Goal: Information Seeking & Learning: Understand process/instructions

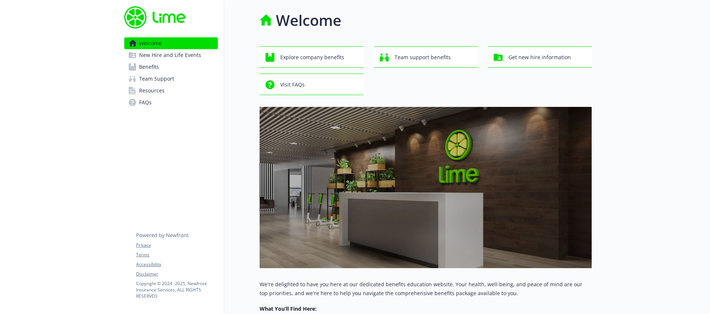
click at [170, 59] on span "New Hire and Life Events" at bounding box center [170, 55] width 62 height 12
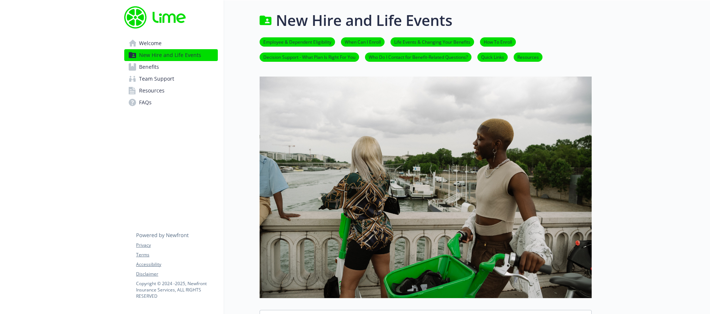
click at [167, 65] on link "Benefits" at bounding box center [171, 67] width 94 height 12
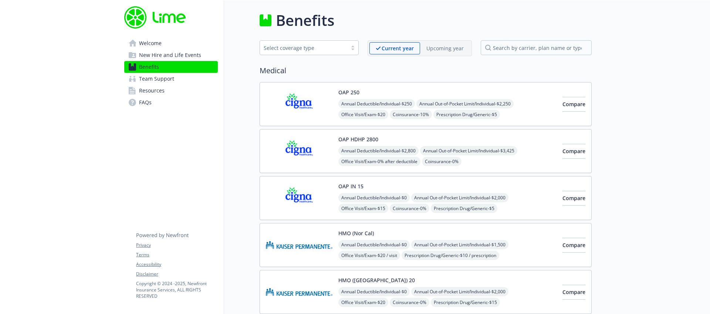
click at [316, 186] on img at bounding box center [299, 197] width 67 height 31
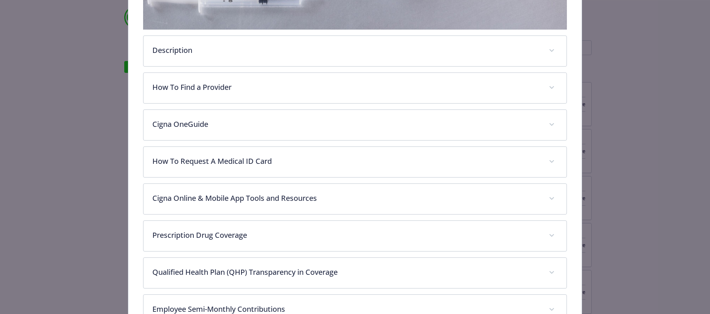
scroll to position [292, 0]
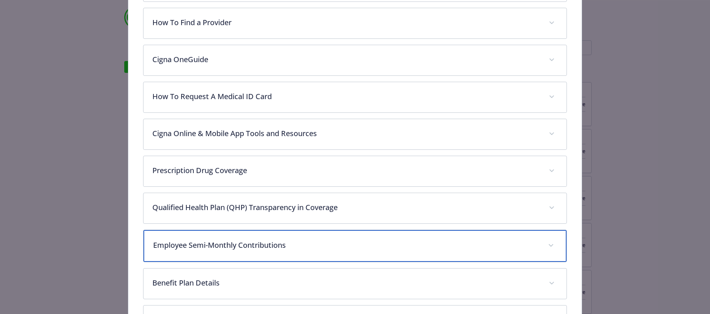
click at [320, 233] on div "Employee Semi-Monthly Contributions" at bounding box center [354, 246] width 423 height 32
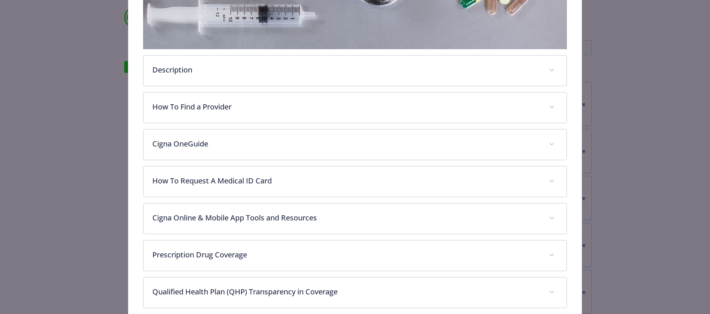
scroll to position [200, 0]
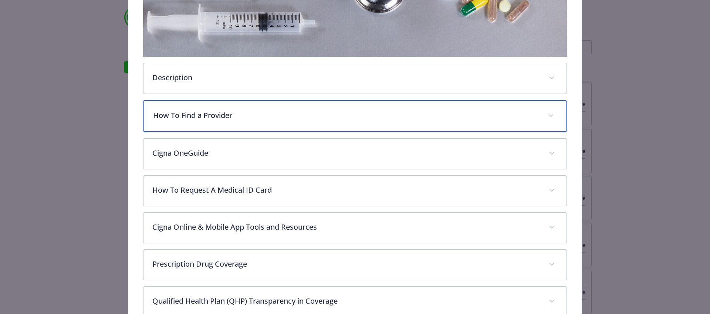
click at [242, 117] on p "How To Find a Provider" at bounding box center [346, 115] width 386 height 11
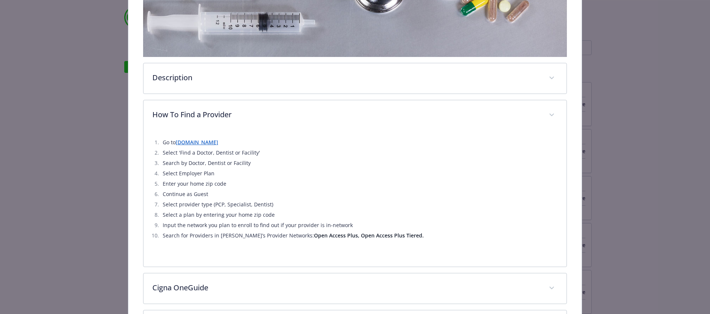
click at [196, 142] on link "[DOMAIN_NAME]" at bounding box center [197, 142] width 43 height 7
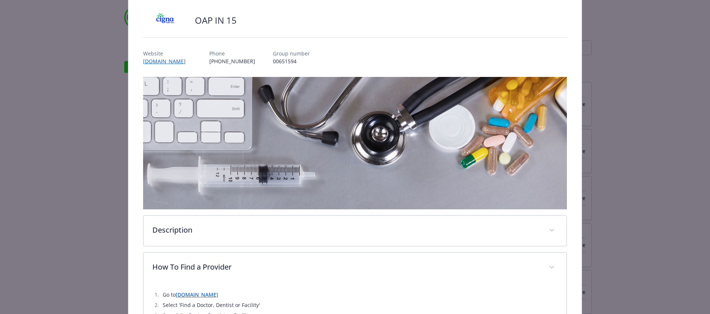
scroll to position [0, 0]
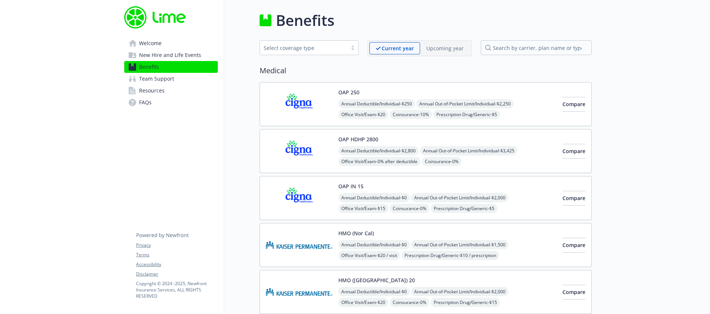
click at [165, 94] on link "Resources" at bounding box center [171, 91] width 94 height 12
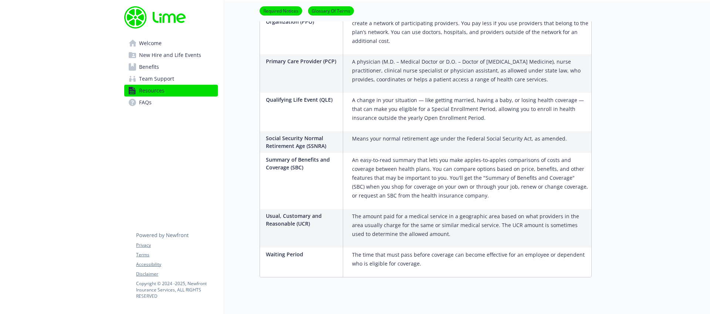
scroll to position [1426, 0]
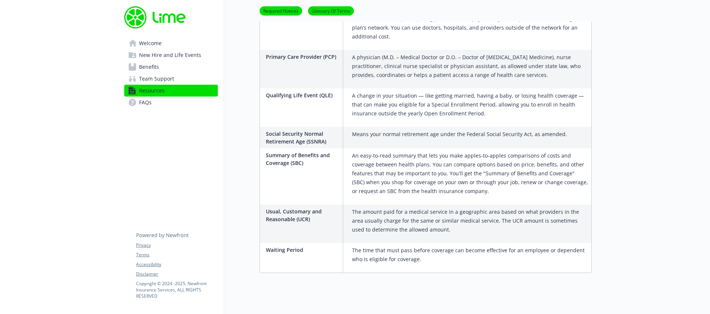
click at [164, 98] on link "FAQs" at bounding box center [171, 102] width 94 height 12
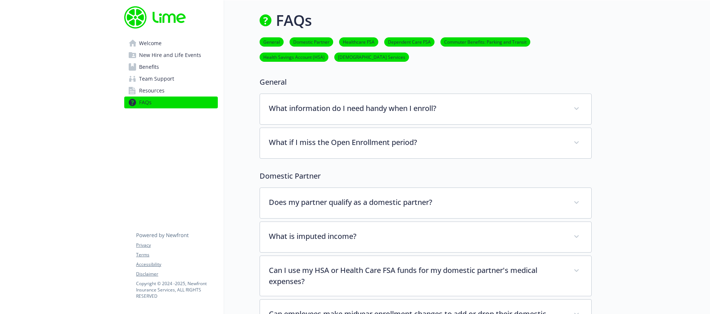
click at [172, 79] on span "Team Support" at bounding box center [156, 79] width 35 height 12
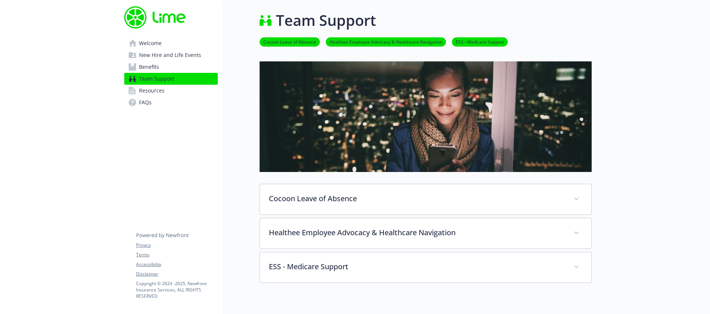
click at [172, 70] on link "Benefits" at bounding box center [171, 67] width 94 height 12
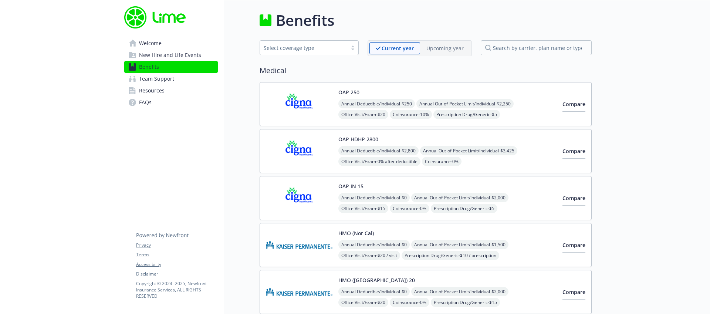
click at [183, 58] on span "New Hire and Life Events" at bounding box center [170, 55] width 62 height 12
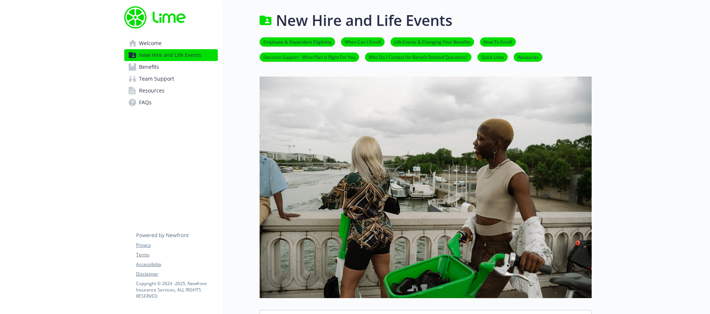
click at [176, 41] on link "Welcome" at bounding box center [171, 43] width 94 height 12
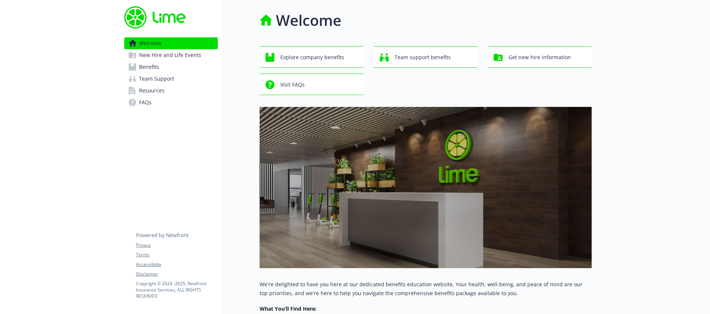
click at [459, 78] on div "Explore company benefits Team support benefits Get new hire information Visit F…" at bounding box center [425, 70] width 332 height 49
click at [177, 56] on span "New Hire and Life Events" at bounding box center [170, 55] width 62 height 12
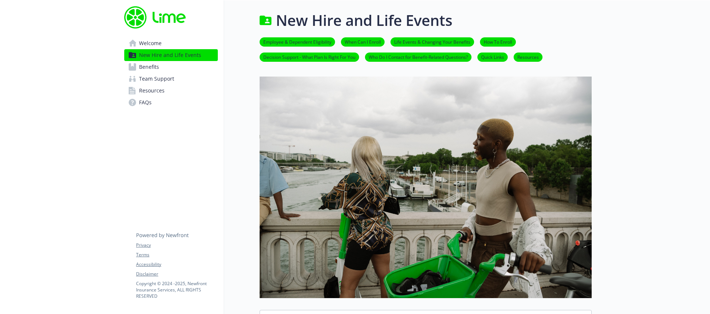
click at [179, 66] on link "Benefits" at bounding box center [171, 67] width 94 height 12
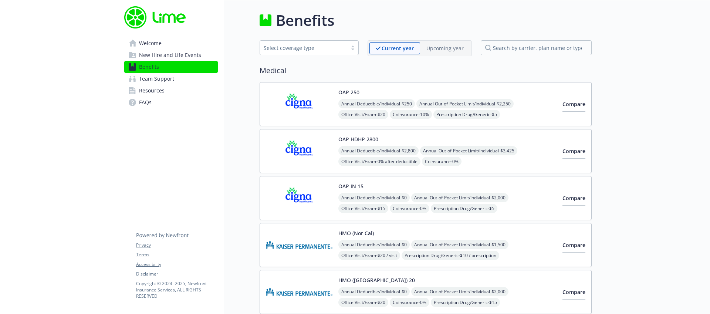
click at [180, 73] on link "Team Support" at bounding box center [171, 79] width 94 height 12
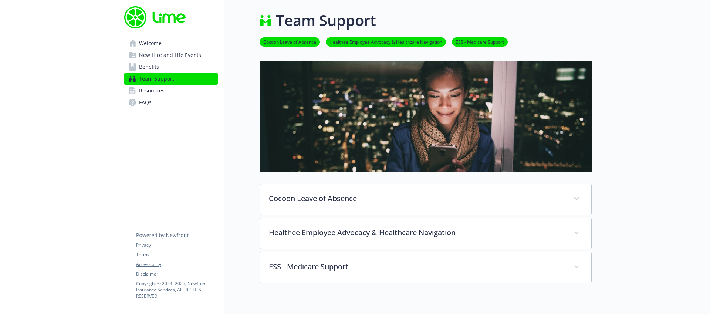
click at [180, 88] on link "Resources" at bounding box center [171, 91] width 94 height 12
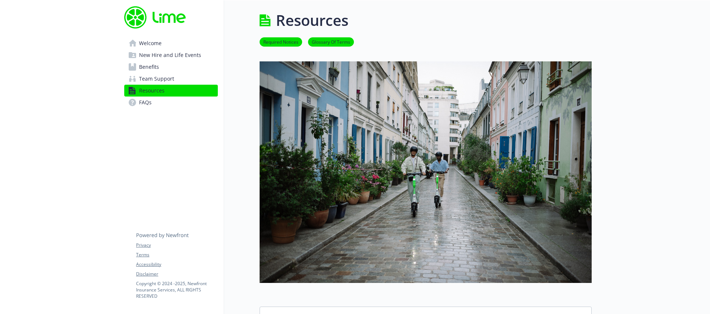
click at [180, 99] on link "FAQs" at bounding box center [171, 102] width 94 height 12
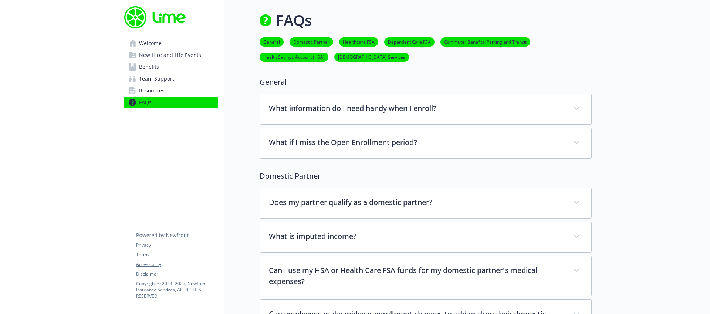
click at [161, 94] on span "Resources" at bounding box center [152, 91] width 26 height 12
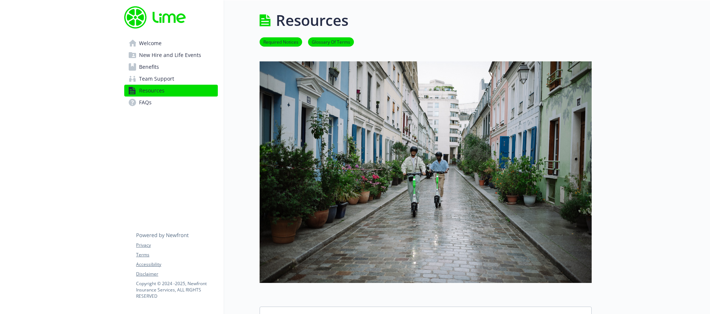
click at [163, 81] on span "Team Support" at bounding box center [156, 79] width 35 height 12
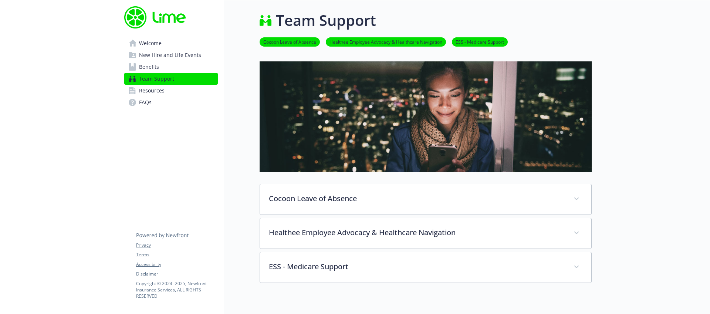
click at [162, 69] on link "Benefits" at bounding box center [171, 67] width 94 height 12
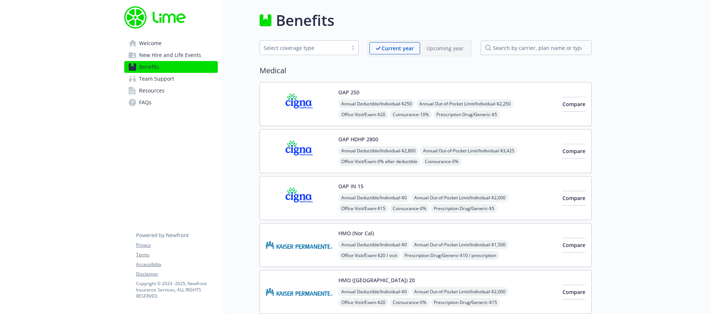
click at [436, 54] on div "Upcoming year" at bounding box center [445, 48] width 50 height 12
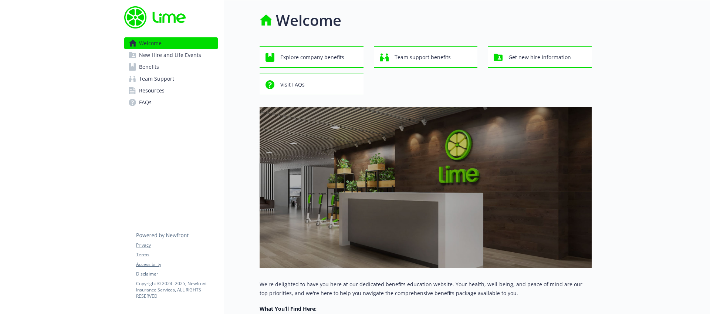
click at [176, 58] on span "New Hire and Life Events" at bounding box center [170, 55] width 62 height 12
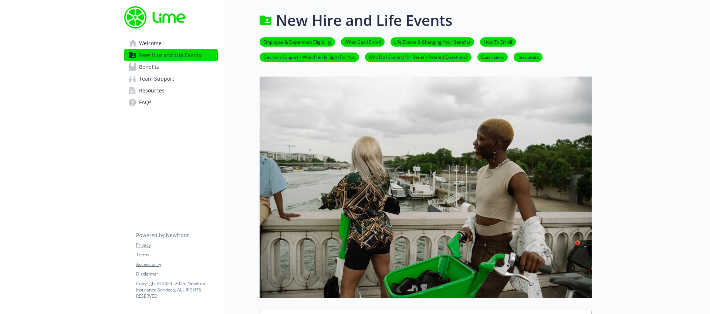
click at [166, 65] on link "Benefits" at bounding box center [171, 67] width 94 height 12
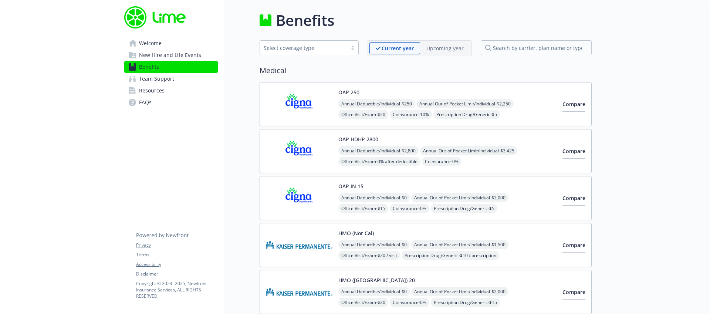
click at [325, 185] on img at bounding box center [299, 197] width 67 height 31
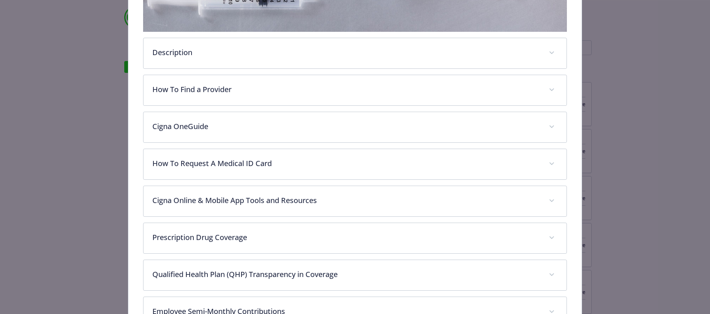
scroll to position [244, 0]
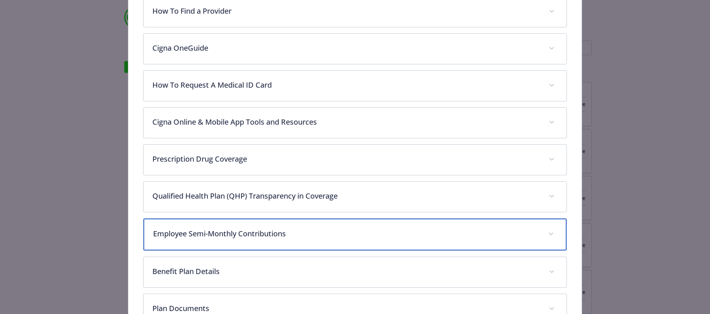
click at [335, 235] on p "Employee Semi-Monthly Contributions" at bounding box center [346, 233] width 386 height 11
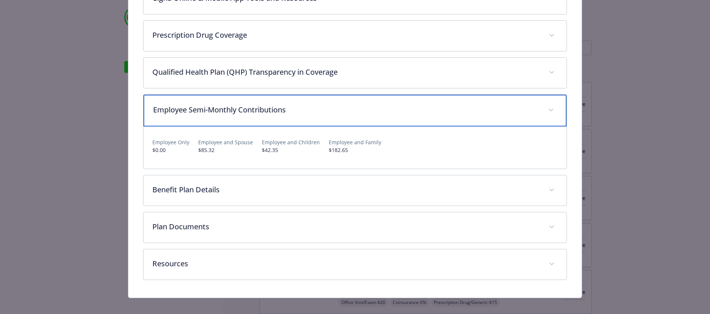
scroll to position [431, 0]
